Goal: Transaction & Acquisition: Book appointment/travel/reservation

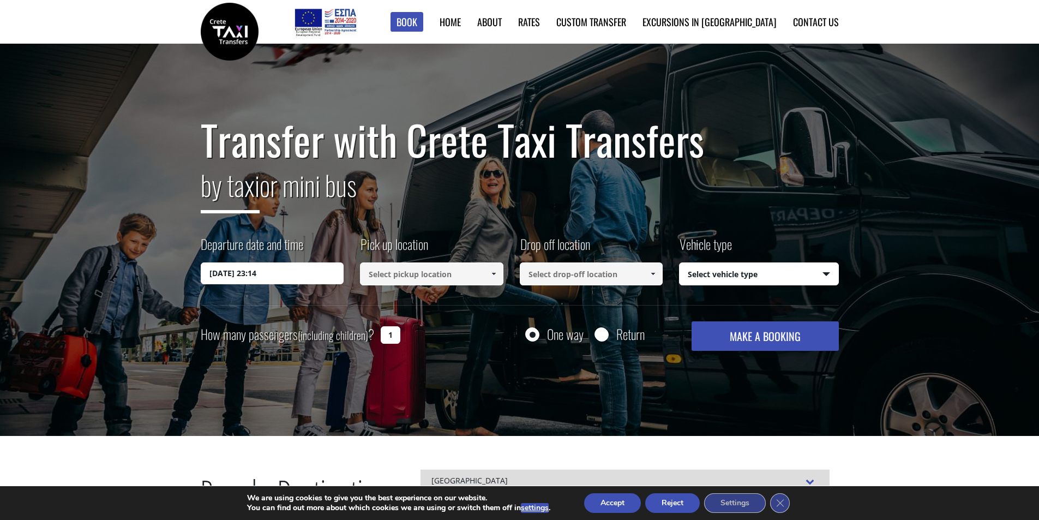
click at [277, 276] on input "[DATE] 23:14" at bounding box center [272, 273] width 143 height 22
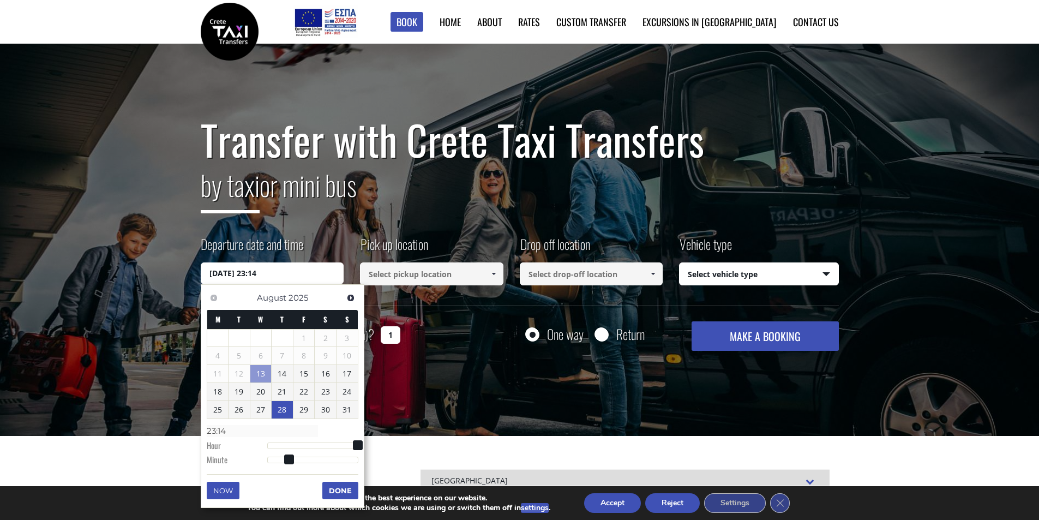
click at [283, 409] on link "28" at bounding box center [282, 409] width 21 height 17
type input "[DATE] 01:00"
type input "01:00"
type input "[DATE] 02:00"
type input "02:00"
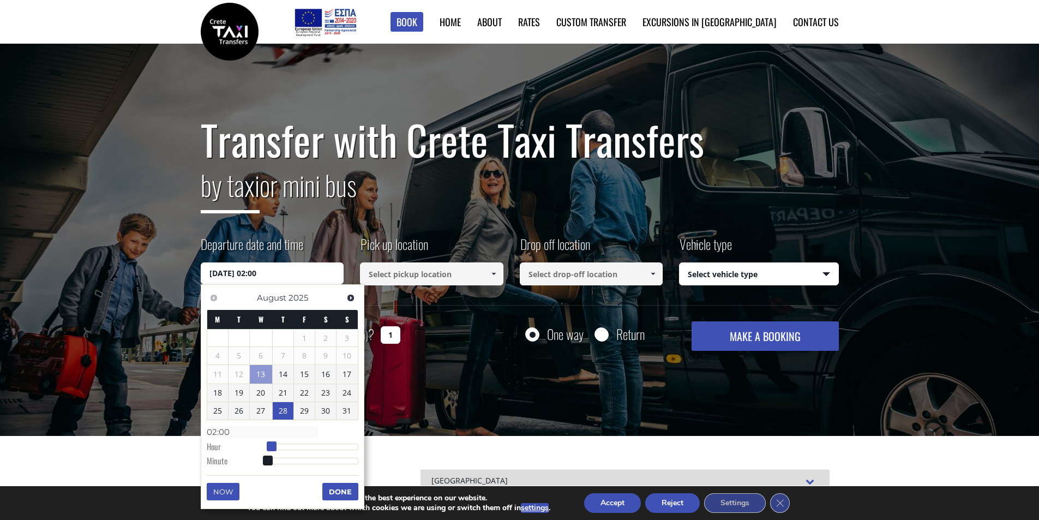
type input "[DATE] 03:00"
type input "03:00"
type input "[DATE] 04:00"
type input "04:00"
type input "[DATE] 05:00"
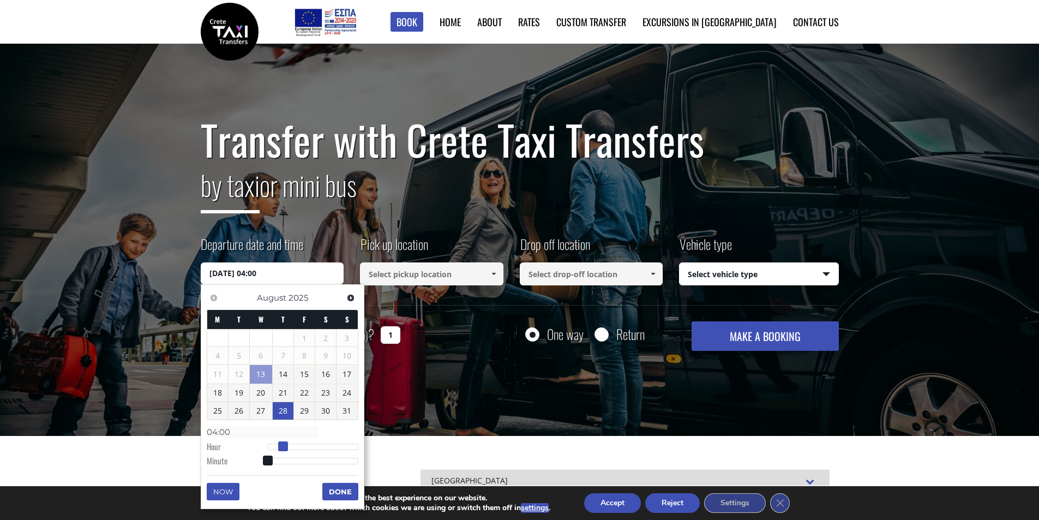
type input "05:00"
type input "[DATE] 06:00"
type input "06:00"
drag, startPoint x: 268, startPoint y: 446, endPoint x: 290, endPoint y: 447, distance: 21.8
click at [290, 447] on span at bounding box center [291, 446] width 10 height 10
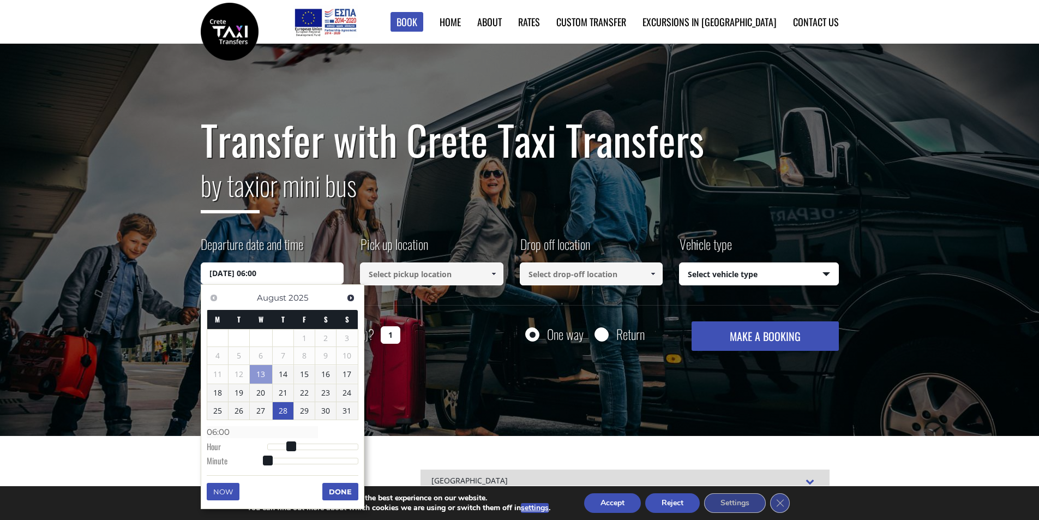
click at [334, 486] on button "Done" at bounding box center [340, 491] width 36 height 17
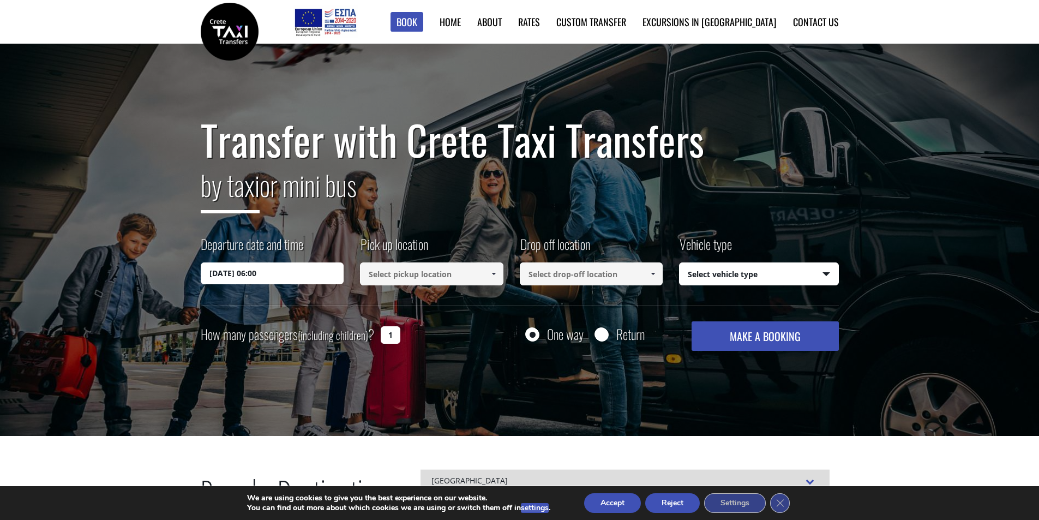
click at [469, 273] on input at bounding box center [431, 273] width 143 height 23
click at [492, 271] on span at bounding box center [493, 274] width 9 height 9
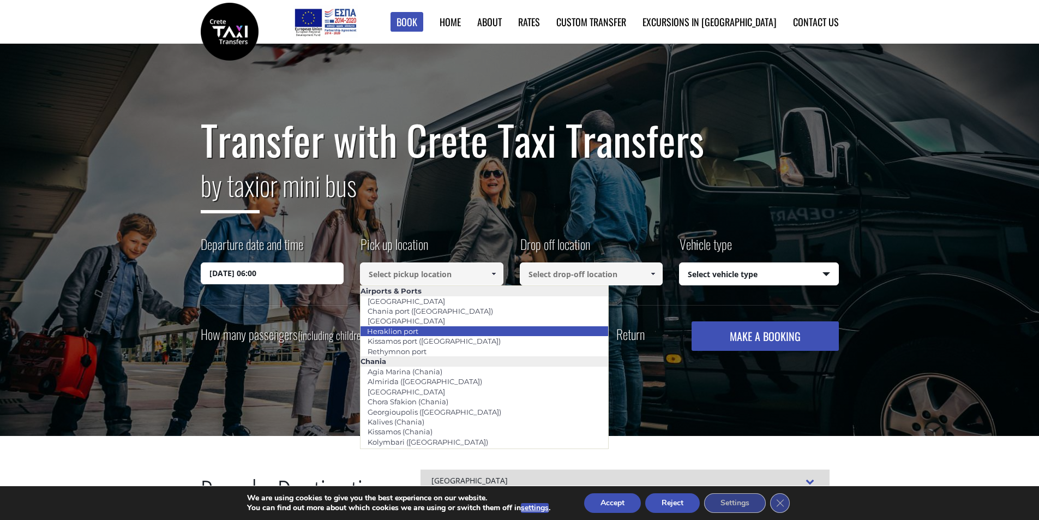
click at [415, 330] on link "Heraklion port" at bounding box center [392, 331] width 65 height 15
type input "Heraklion port"
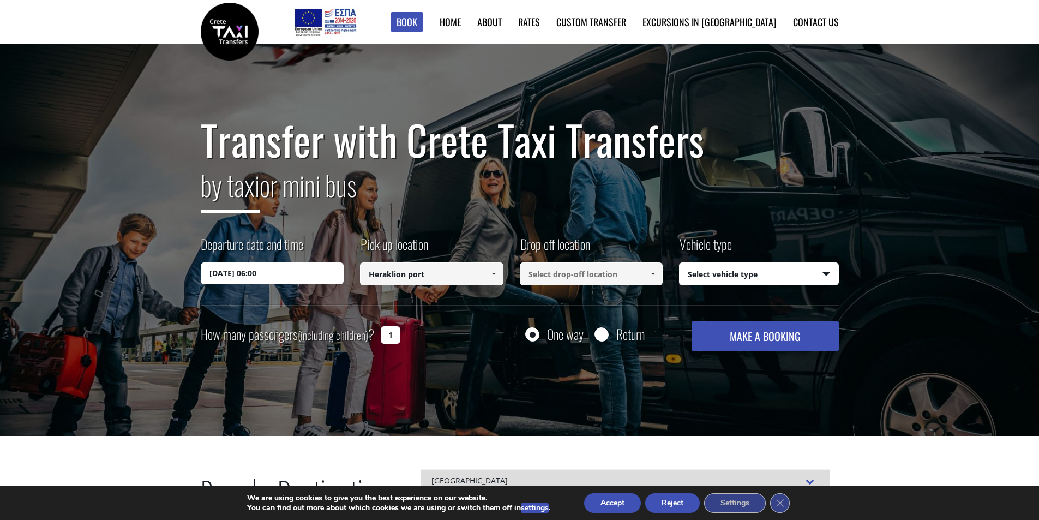
click at [576, 272] on input at bounding box center [591, 273] width 143 height 23
click at [654, 276] on span at bounding box center [653, 274] width 9 height 9
click at [589, 301] on li "[GEOGRAPHIC_DATA]" at bounding box center [591, 301] width 142 height 10
type input "[GEOGRAPHIC_DATA]"
click at [759, 278] on select "Select vehicle type Taxi (4 passengers) Mercedes E Class Mini Van (7 passengers…" at bounding box center [759, 274] width 159 height 23
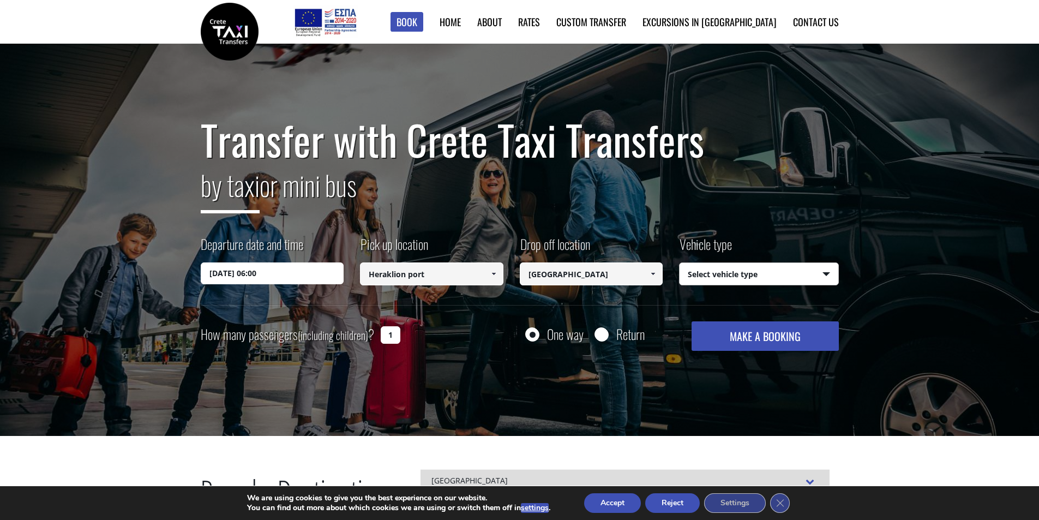
select select "540"
click at [680, 263] on select "Select vehicle type Taxi (4 passengers) Mercedes E Class Mini Van (7 passengers…" at bounding box center [759, 274] width 159 height 23
click at [767, 330] on button "MAKE A BOOKING" at bounding box center [765, 335] width 147 height 29
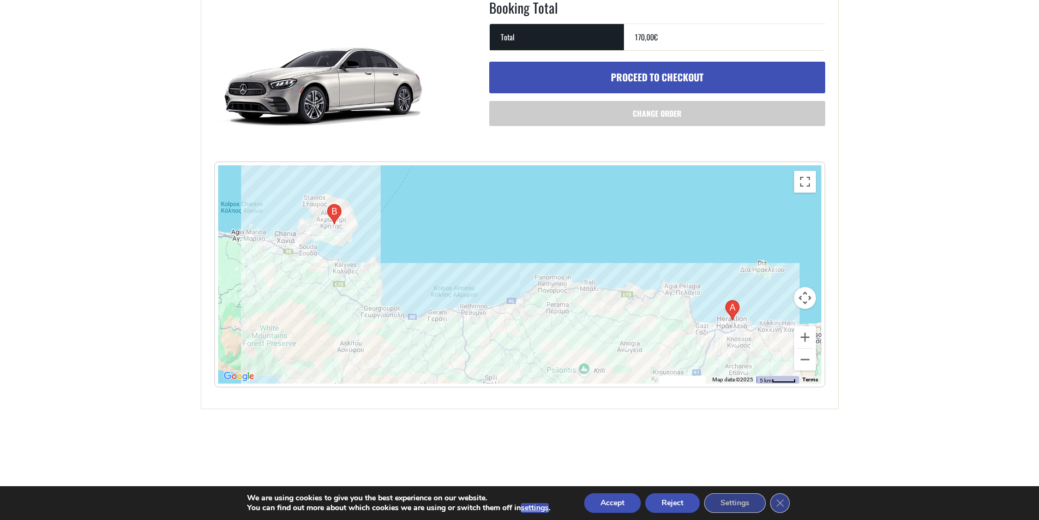
scroll to position [491, 0]
